Goal: Find specific fact: Find specific fact

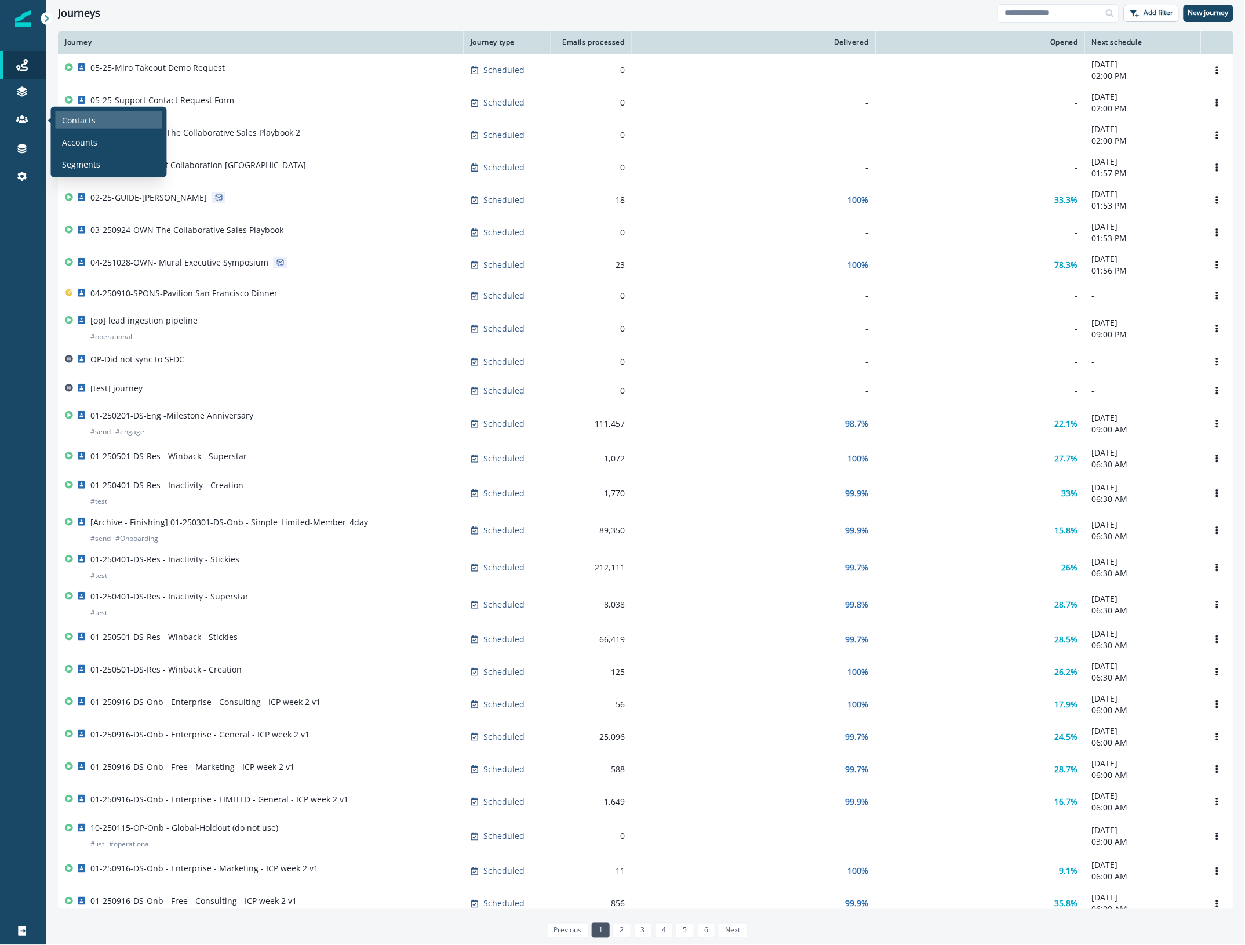
click at [101, 117] on div "Contacts" at bounding box center [109, 119] width 107 height 17
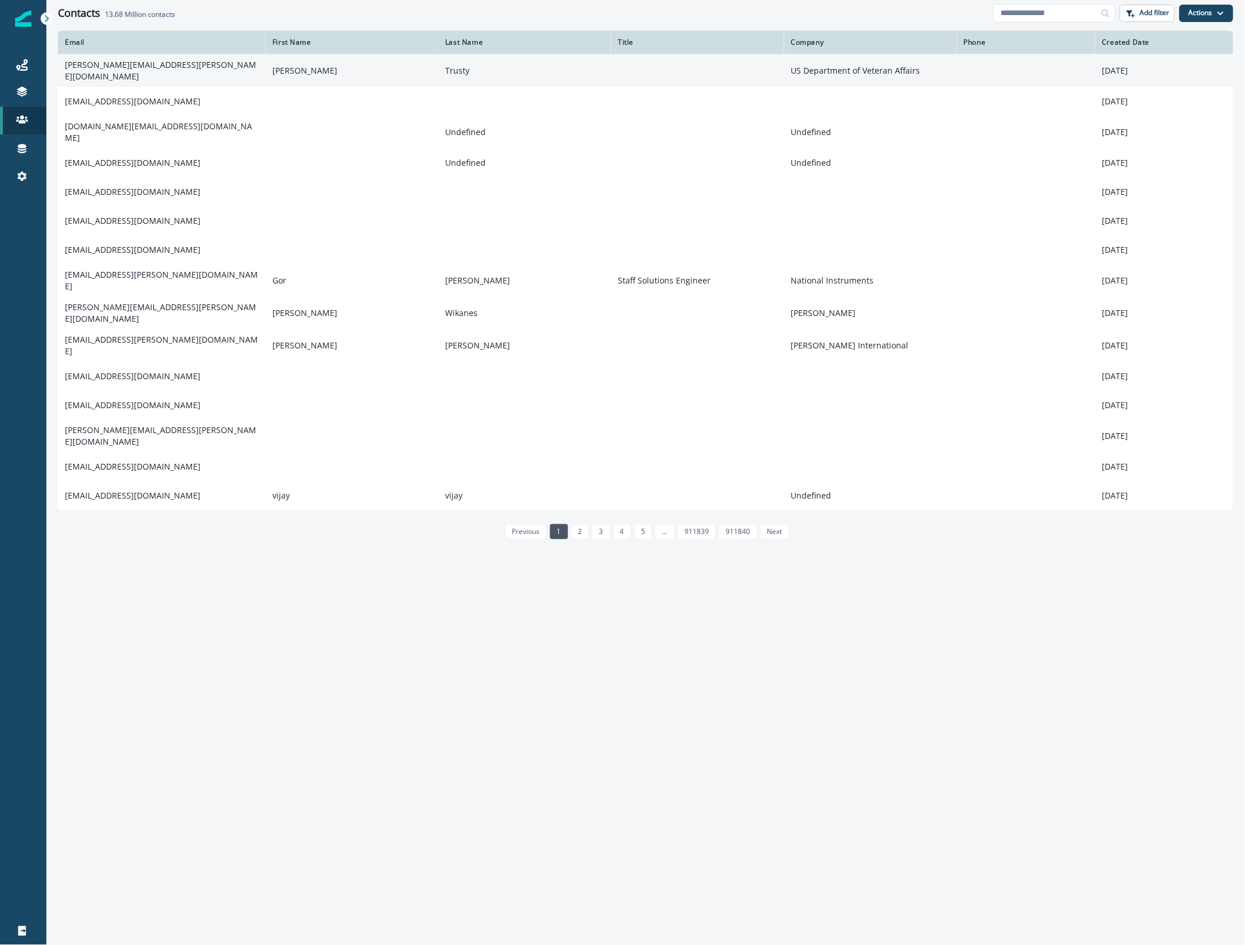
click at [119, 65] on td "[PERSON_NAME][EMAIL_ADDRESS][PERSON_NAME][DOMAIN_NAME]" at bounding box center [161, 70] width 207 height 33
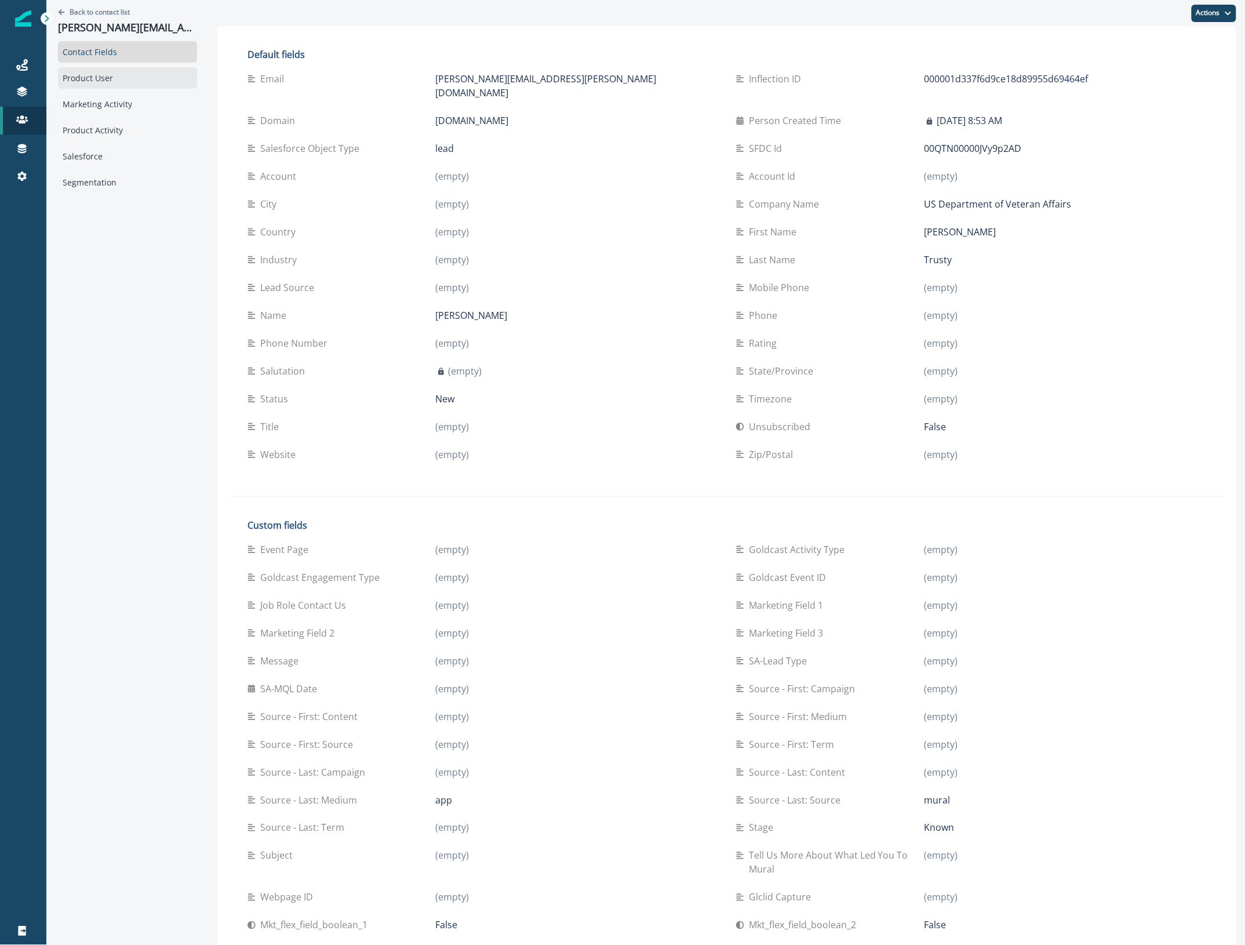
click at [122, 74] on div "Product User" at bounding box center [127, 77] width 139 height 21
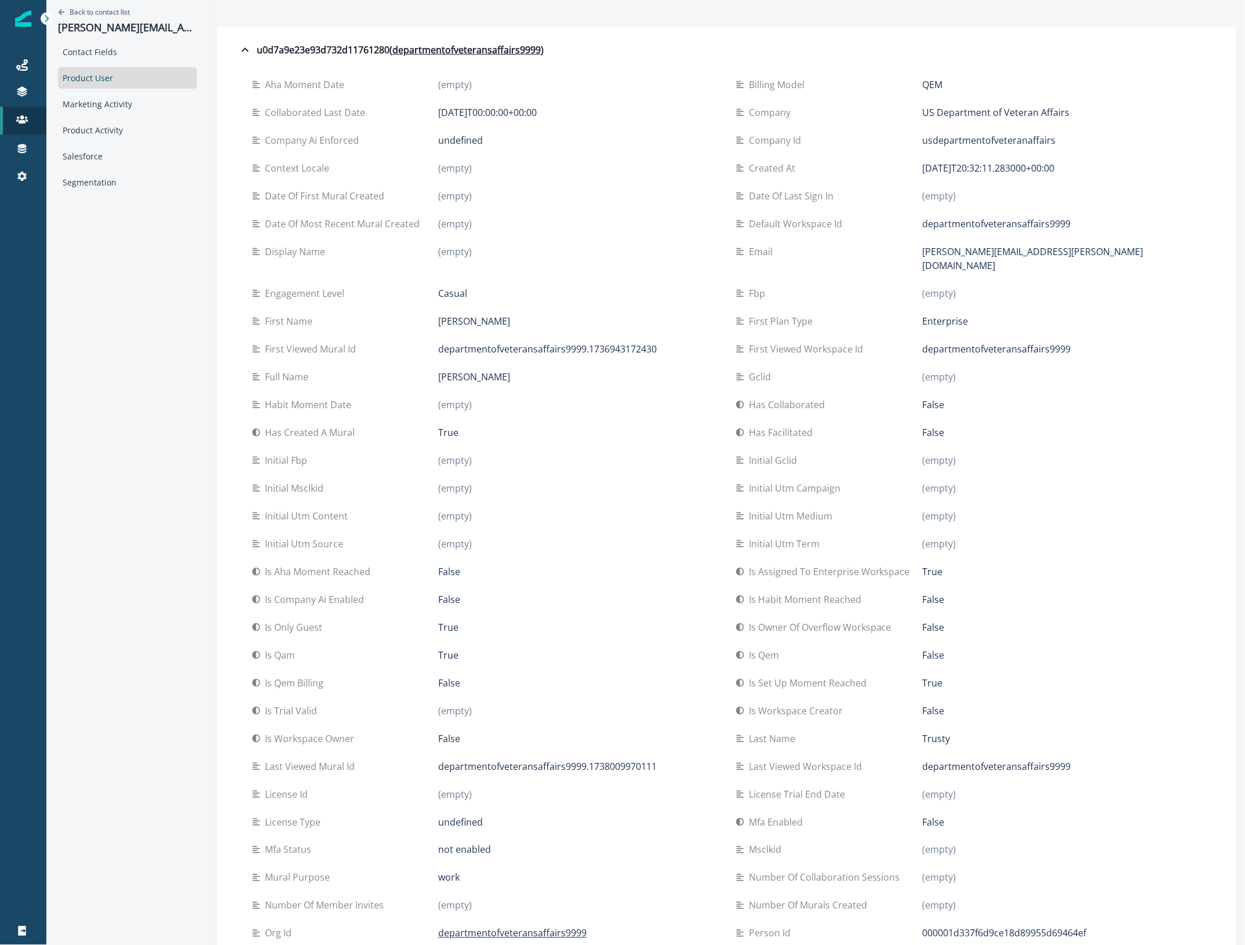
drag, startPoint x: 302, startPoint y: 303, endPoint x: 245, endPoint y: 303, distance: 56.8
click at [252, 314] on div "First name" at bounding box center [345, 321] width 186 height 14
copy p "First name"
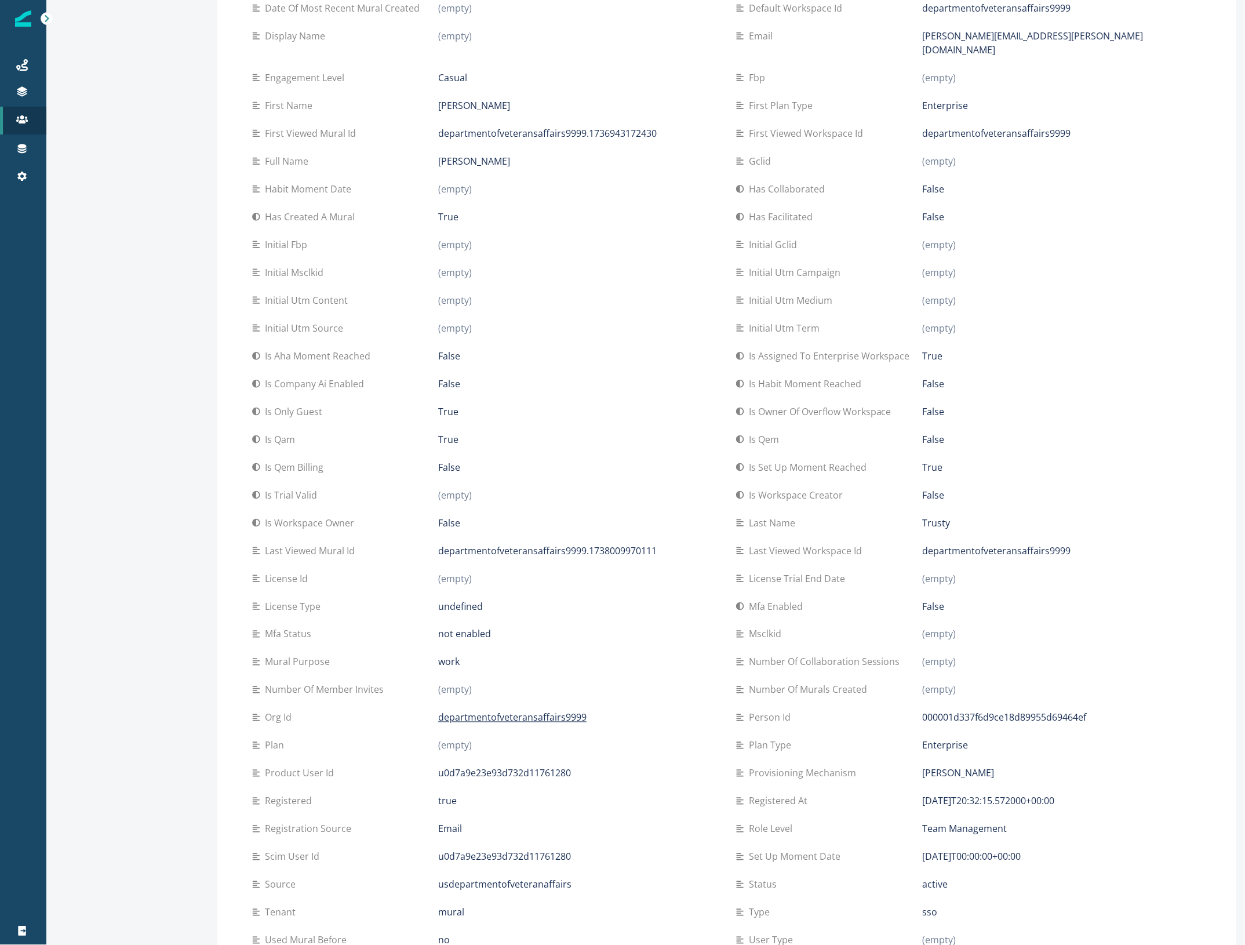
scroll to position [217, 0]
drag, startPoint x: 783, startPoint y: 505, endPoint x: 735, endPoint y: 508, distance: 48.7
click at [749, 514] on p "Last name" at bounding box center [774, 521] width 51 height 14
copy p "Last name"
